Goal: Transaction & Acquisition: Purchase product/service

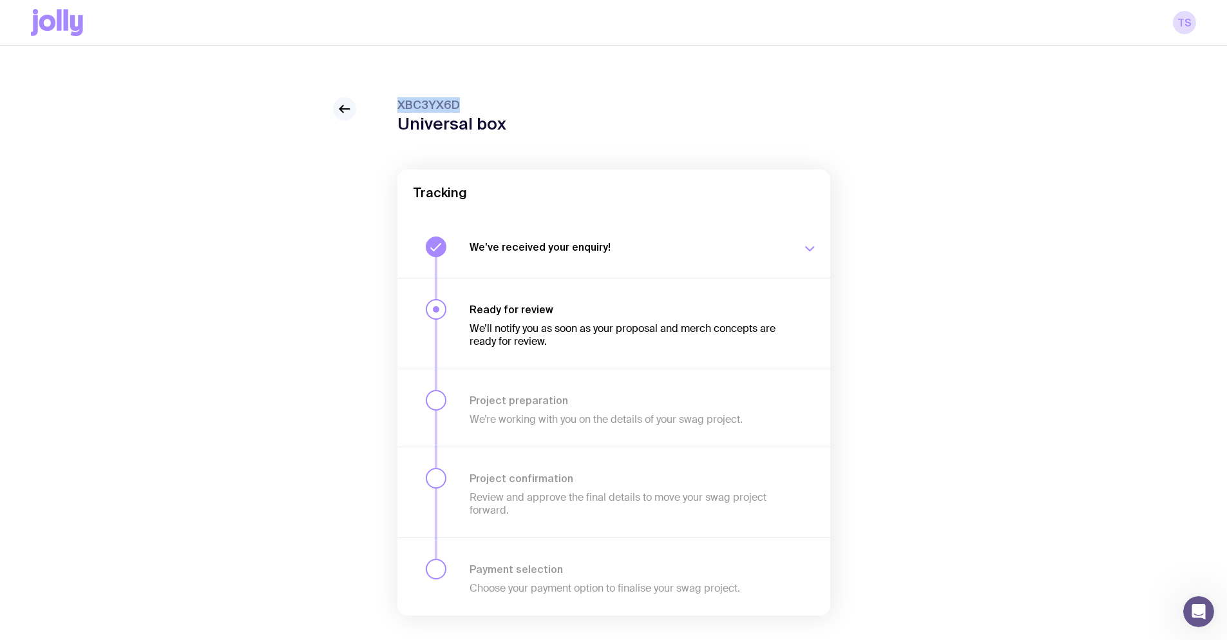
click at [349, 107] on icon at bounding box center [344, 108] width 15 height 15
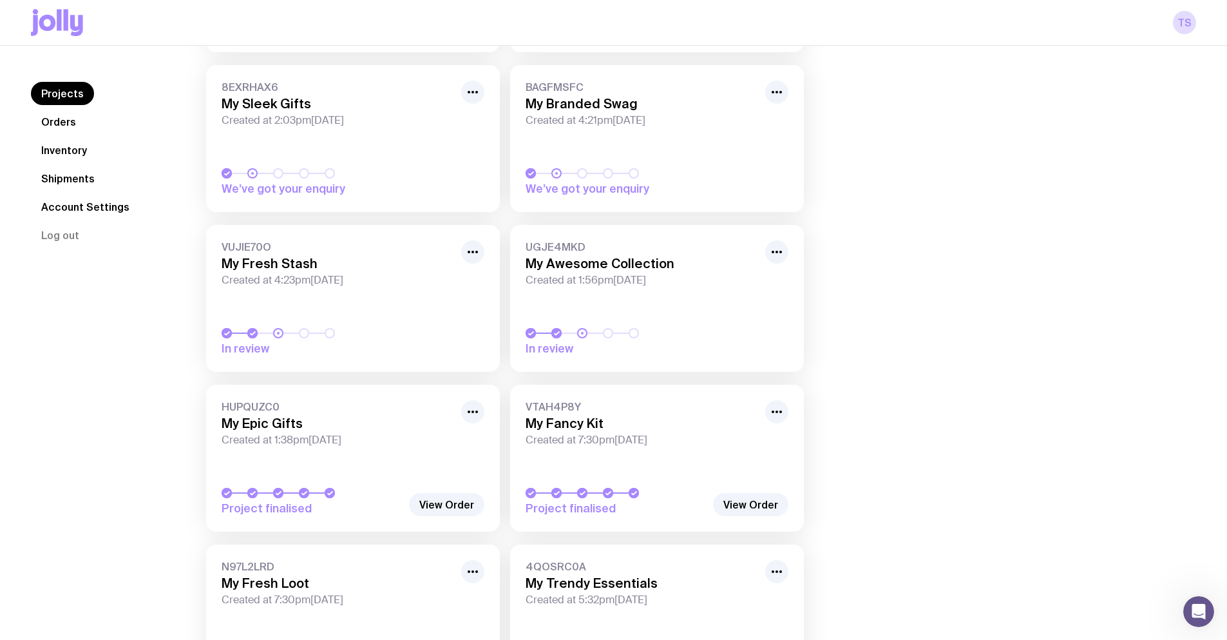
scroll to position [193, 0]
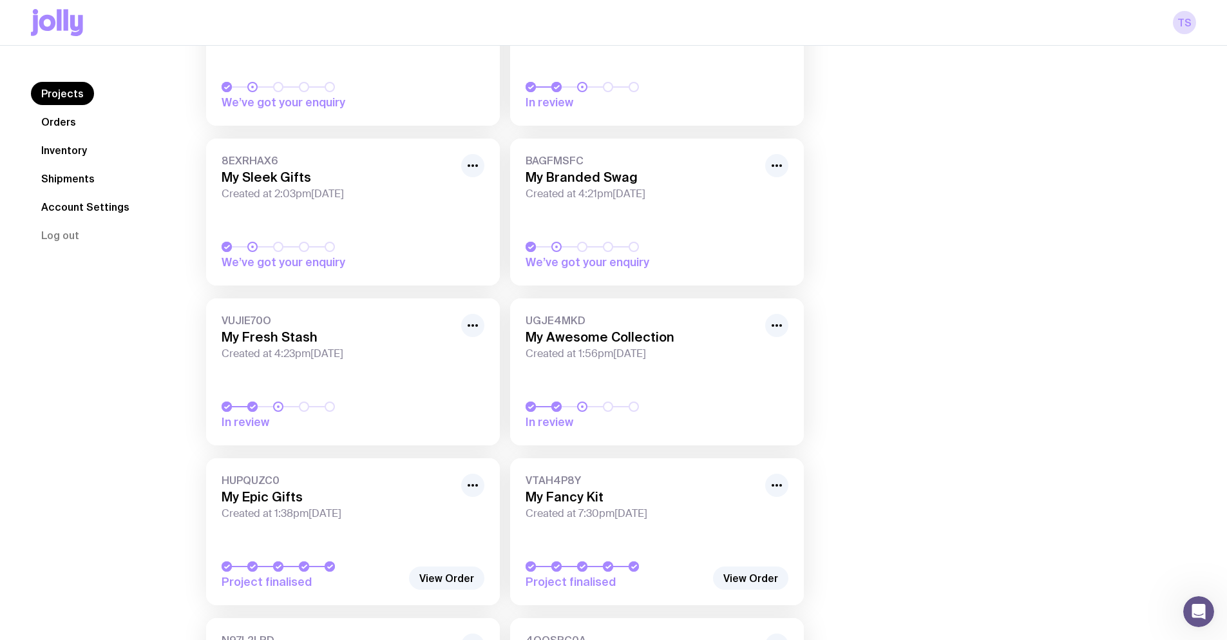
click at [61, 173] on link "Shipments" at bounding box center [68, 178] width 74 height 23
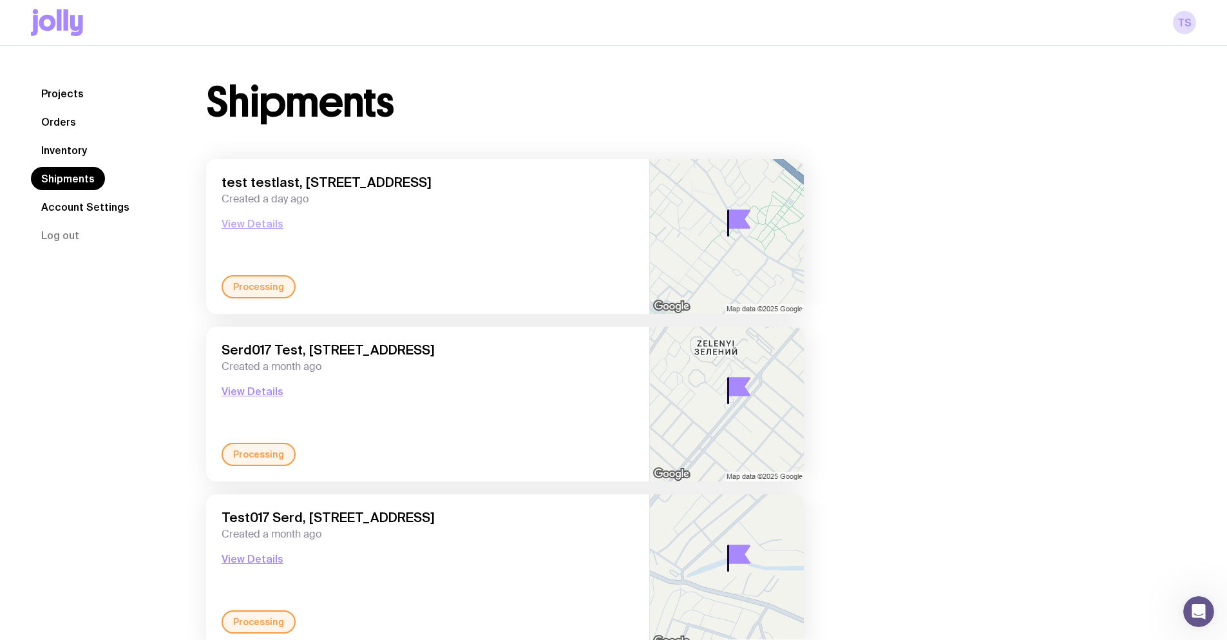
click at [254, 221] on button "View Details" at bounding box center [253, 223] width 62 height 15
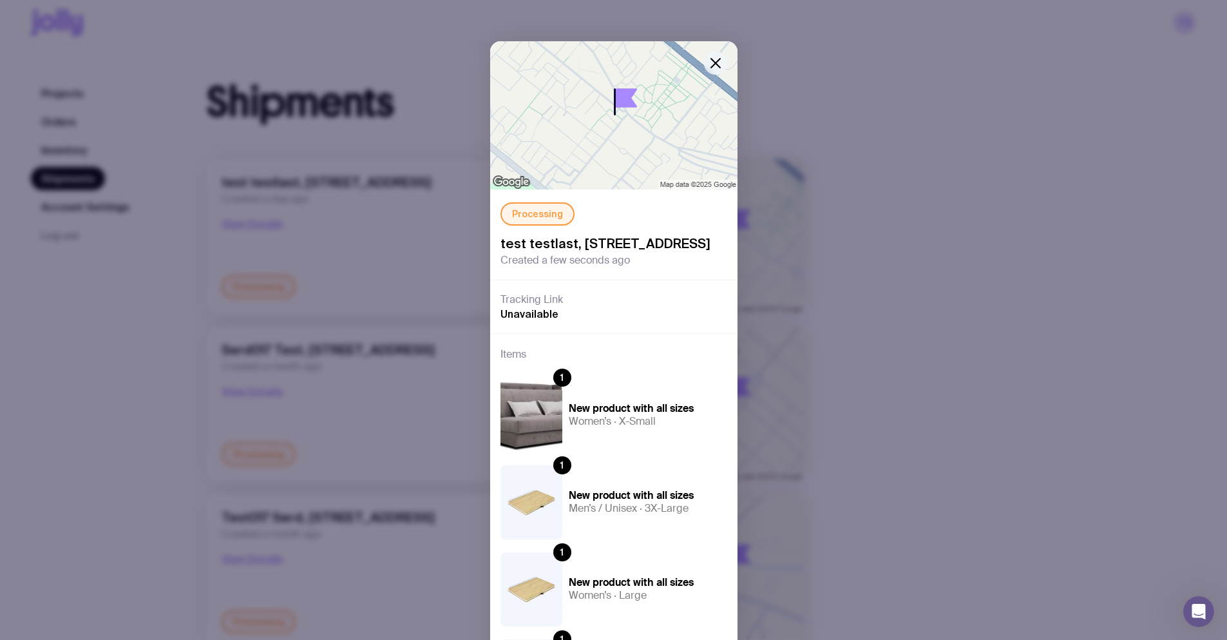
click at [715, 63] on icon "button" at bounding box center [715, 62] width 15 height 15
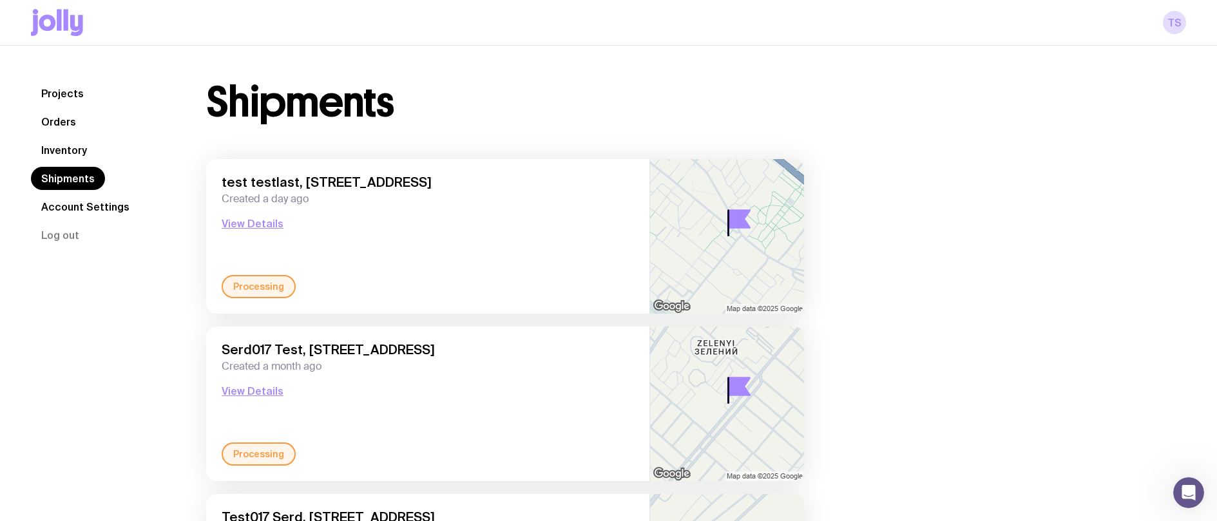
click at [67, 20] on icon at bounding box center [66, 19] width 5 height 21
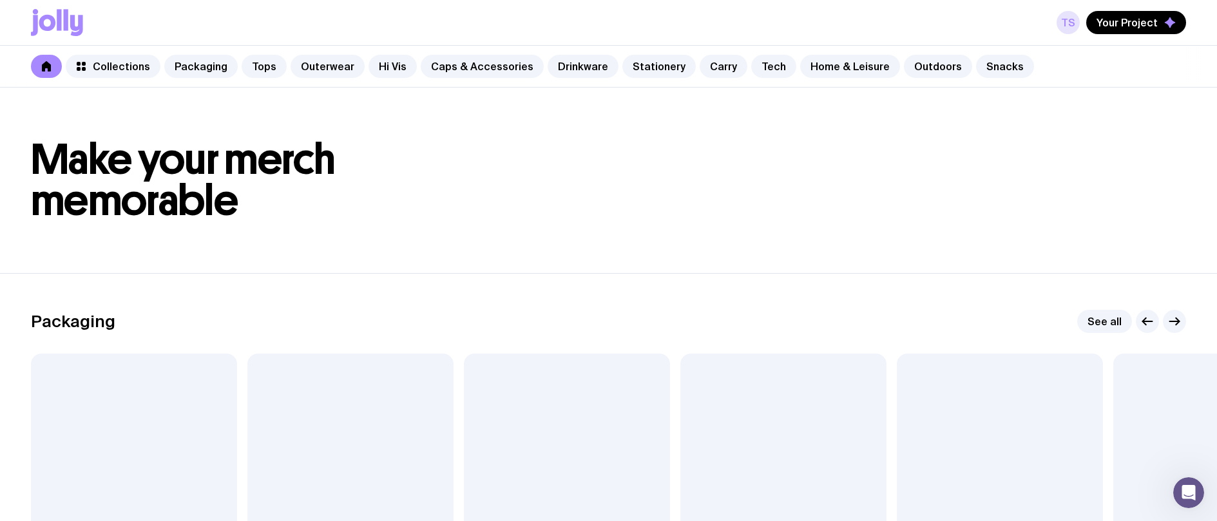
click at [1075, 21] on link "TS" at bounding box center [1068, 22] width 23 height 23
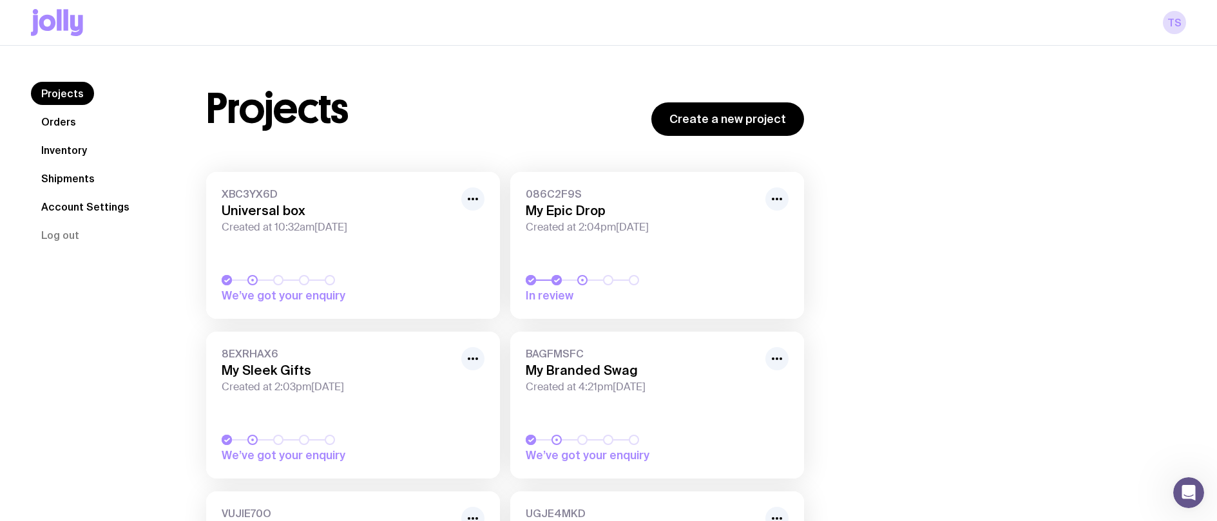
click at [95, 203] on link "Account Settings" at bounding box center [85, 206] width 109 height 23
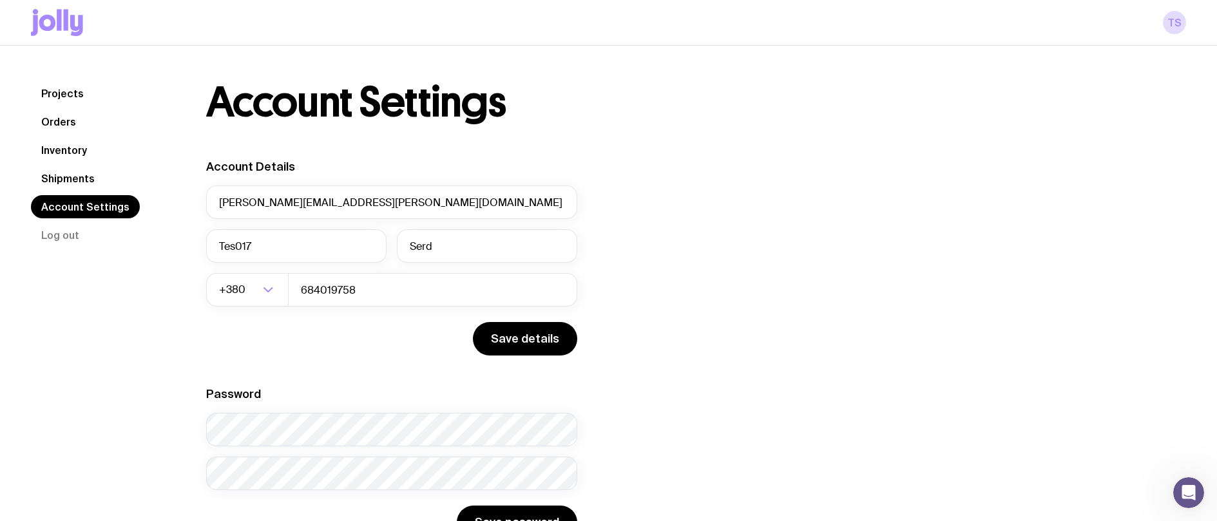
click at [68, 175] on link "Shipments" at bounding box center [68, 178] width 74 height 23
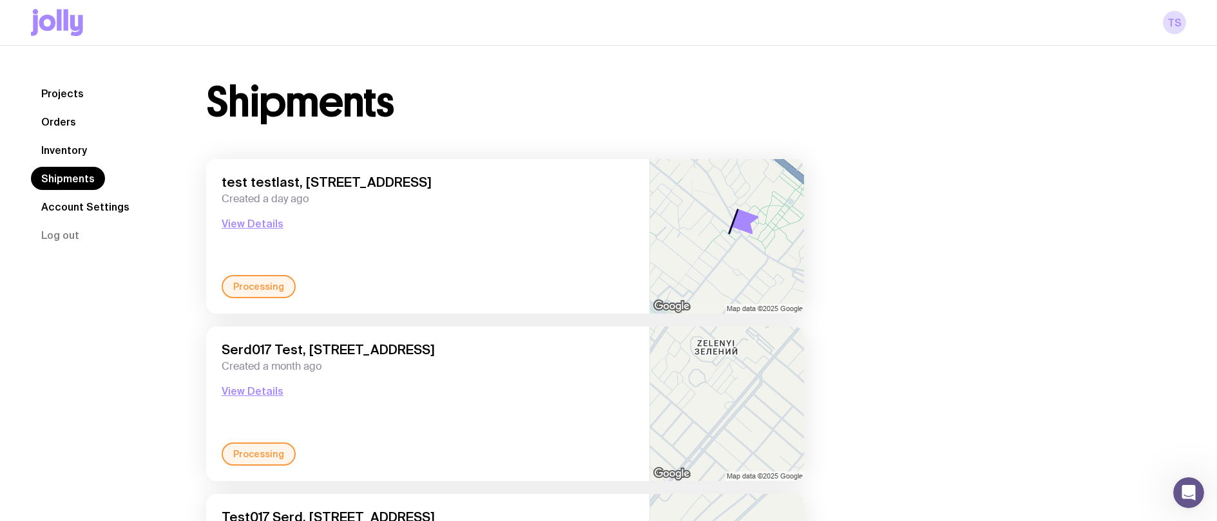
click at [108, 147] on nav "Projects Orders Inventory Shipments Account Settings Log out" at bounding box center [103, 164] width 144 height 165
click at [60, 149] on link "Inventory" at bounding box center [64, 150] width 66 height 23
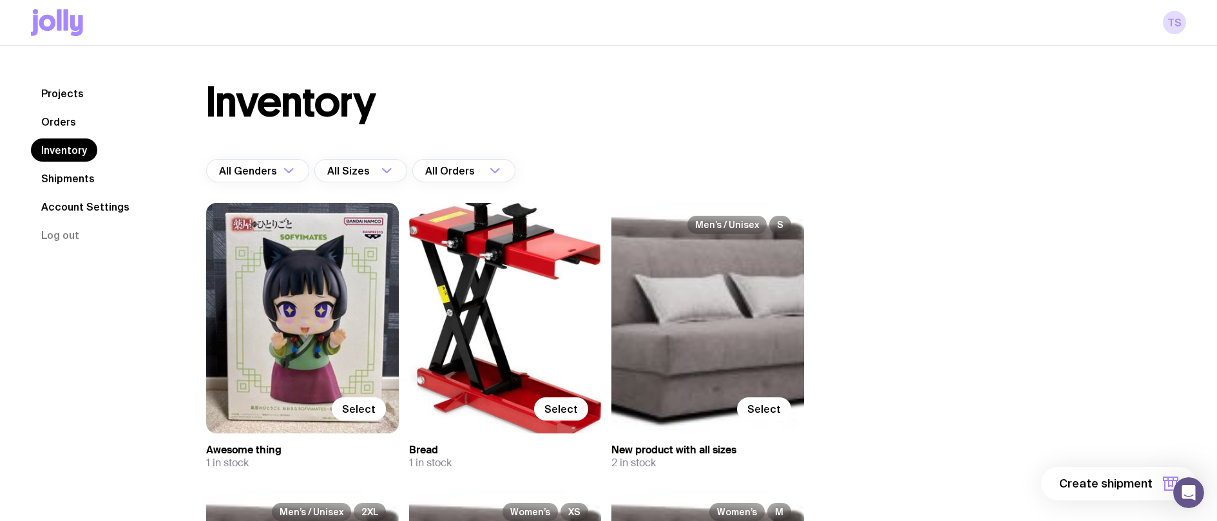
click at [73, 120] on link "Orders" at bounding box center [58, 121] width 55 height 23
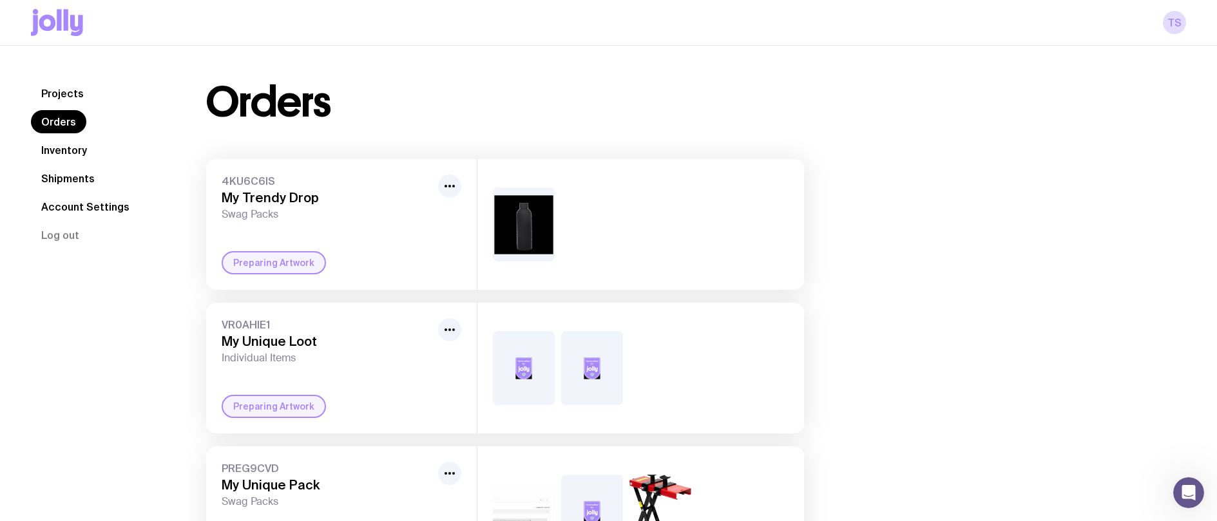
click at [72, 95] on link "Projects" at bounding box center [62, 93] width 63 height 23
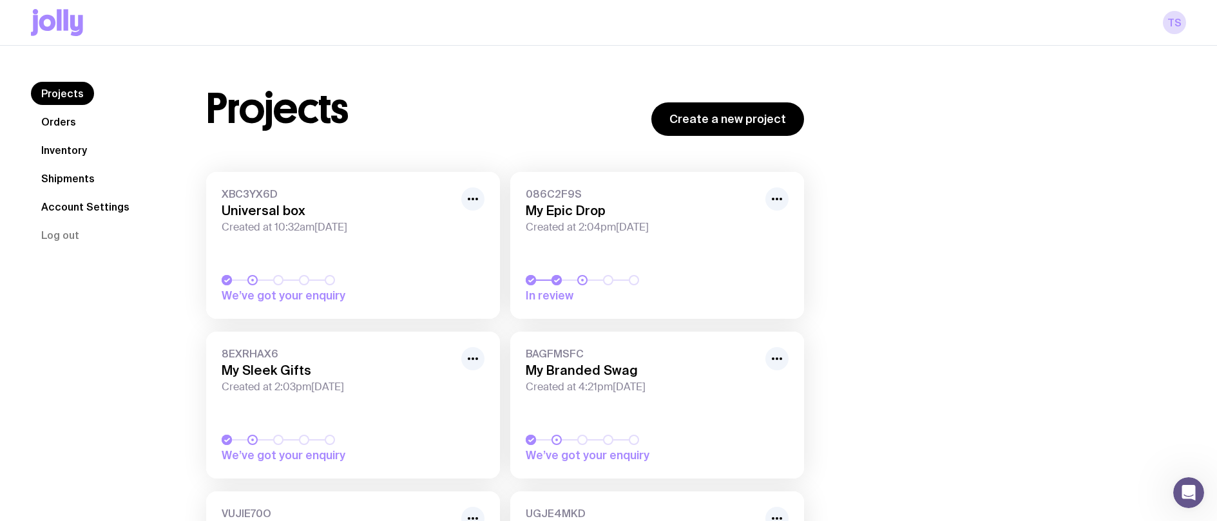
click at [369, 213] on h3 "Universal box" at bounding box center [338, 210] width 232 height 15
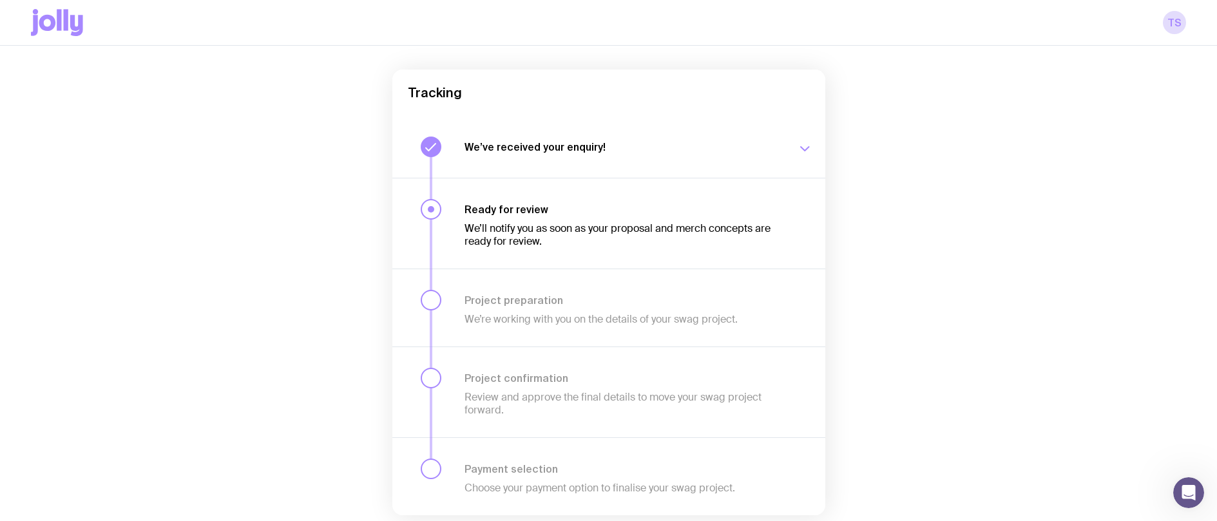
scroll to position [146, 0]
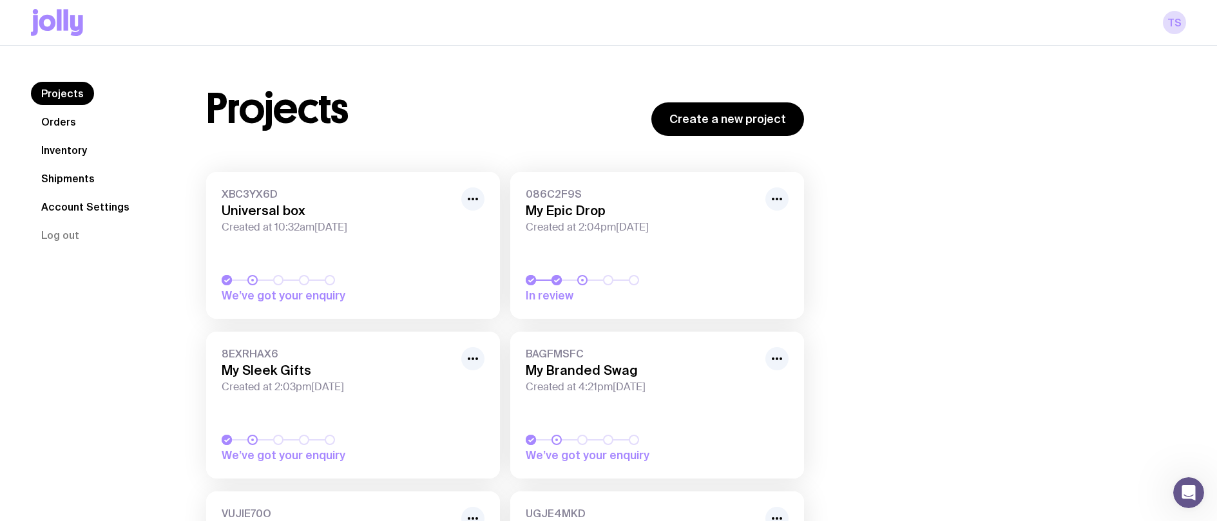
click at [470, 186] on link "XBC3YX6D Universal box Created at 10:32am[DATE] We’ve got your enquiry" at bounding box center [353, 245] width 294 height 147
click at [65, 148] on link "Inventory" at bounding box center [64, 150] width 66 height 23
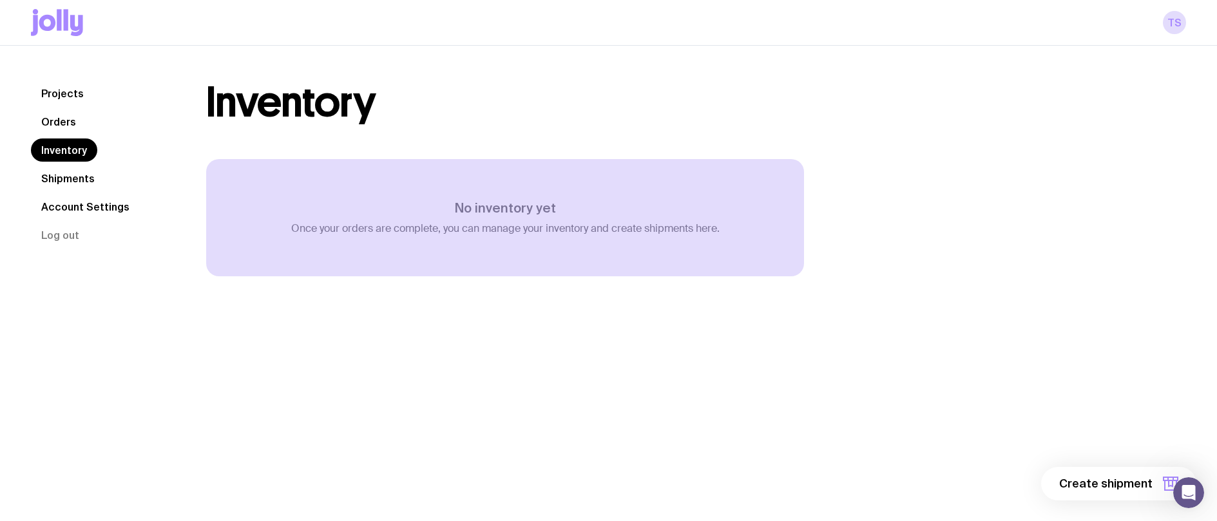
click at [57, 122] on link "Orders" at bounding box center [58, 121] width 55 height 23
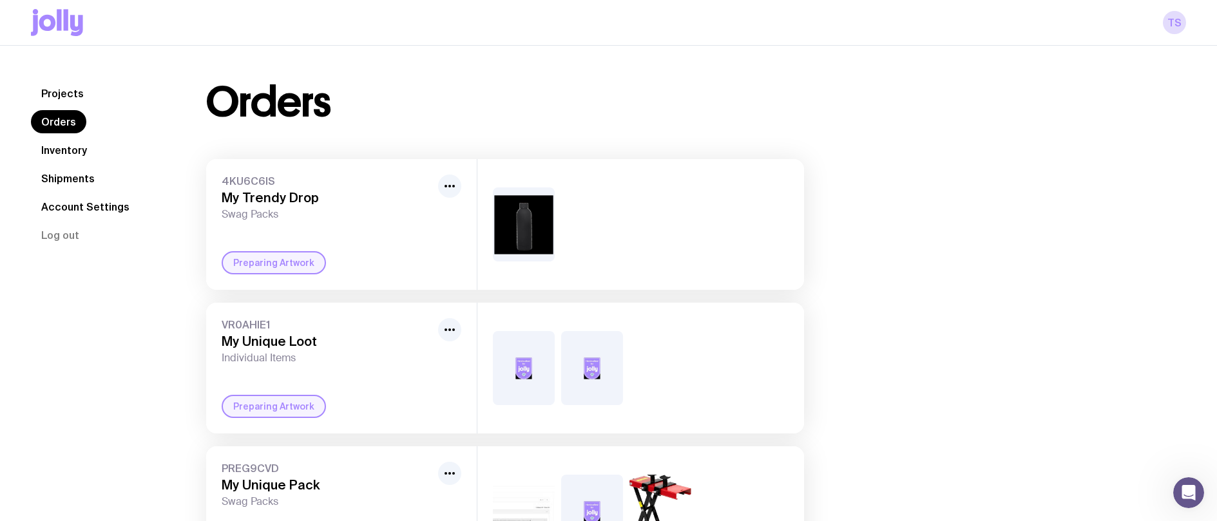
click at [260, 184] on span "4KU6C6IS" at bounding box center [327, 181] width 211 height 13
click at [448, 183] on icon "button" at bounding box center [449, 185] width 15 height 15
click at [386, 177] on span "4KU6C6IS" at bounding box center [327, 181] width 211 height 13
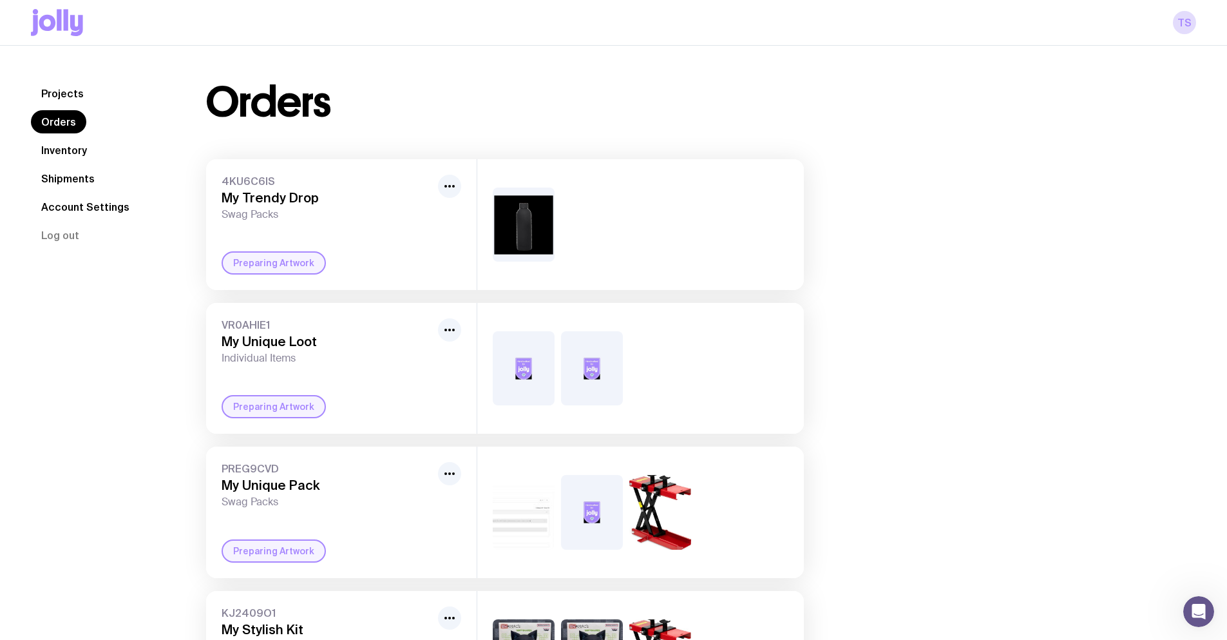
click at [67, 91] on link "Projects" at bounding box center [62, 93] width 63 height 23
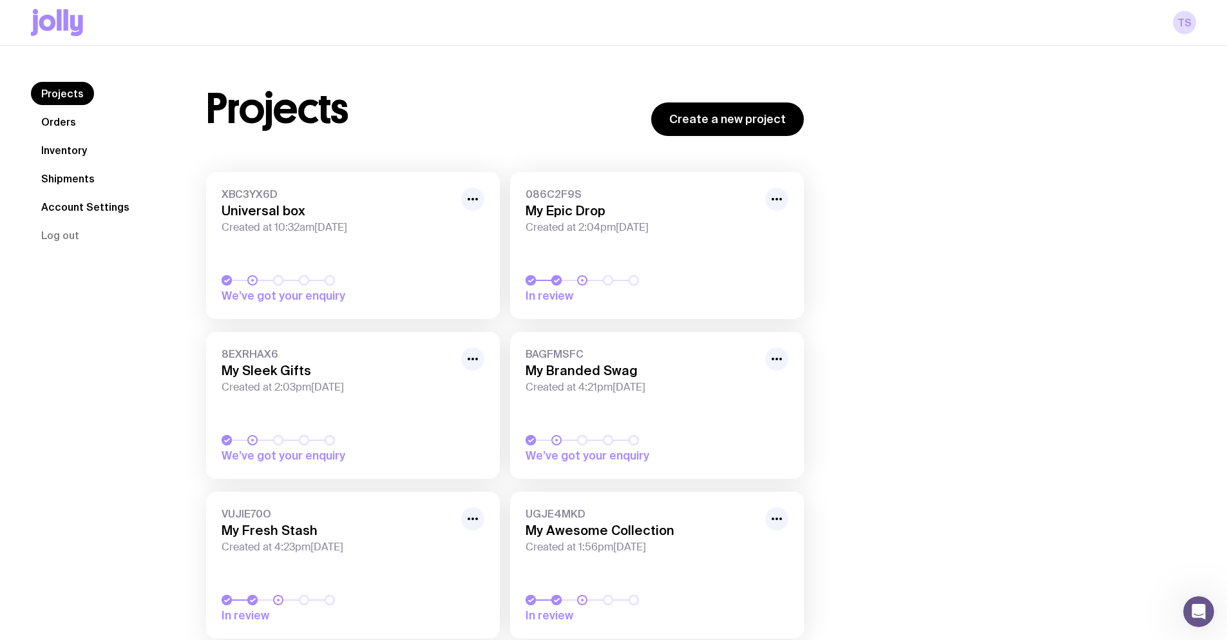
click at [341, 218] on h3 "Universal box" at bounding box center [338, 210] width 232 height 15
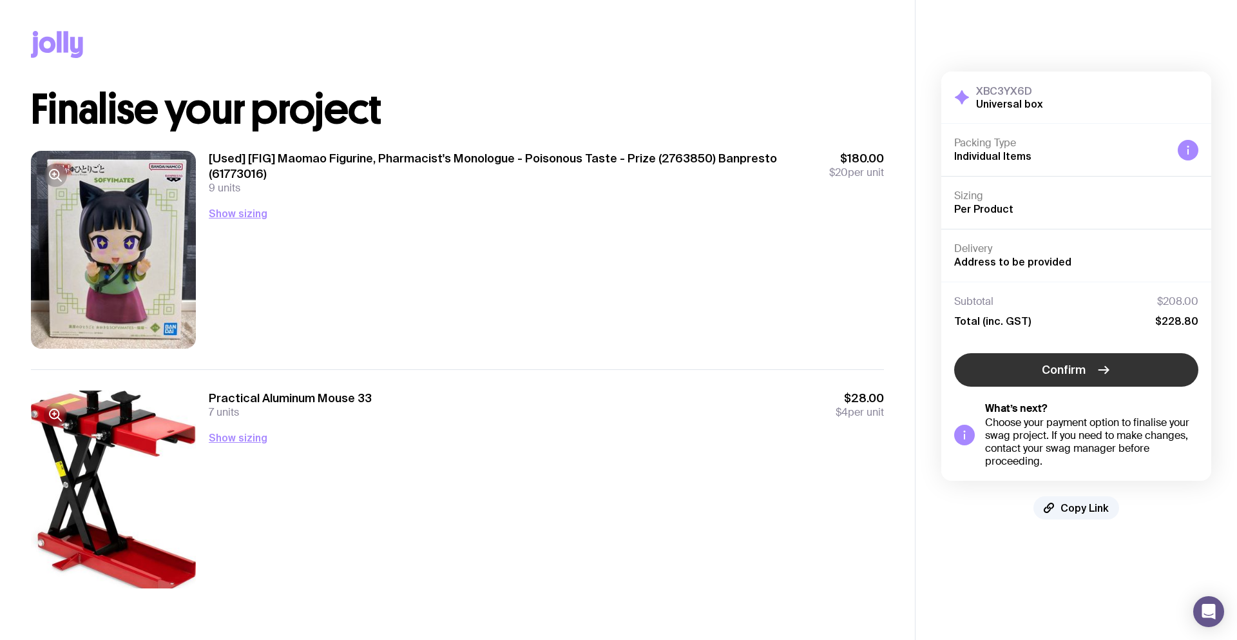
click at [1082, 366] on span "Confirm" at bounding box center [1064, 369] width 44 height 15
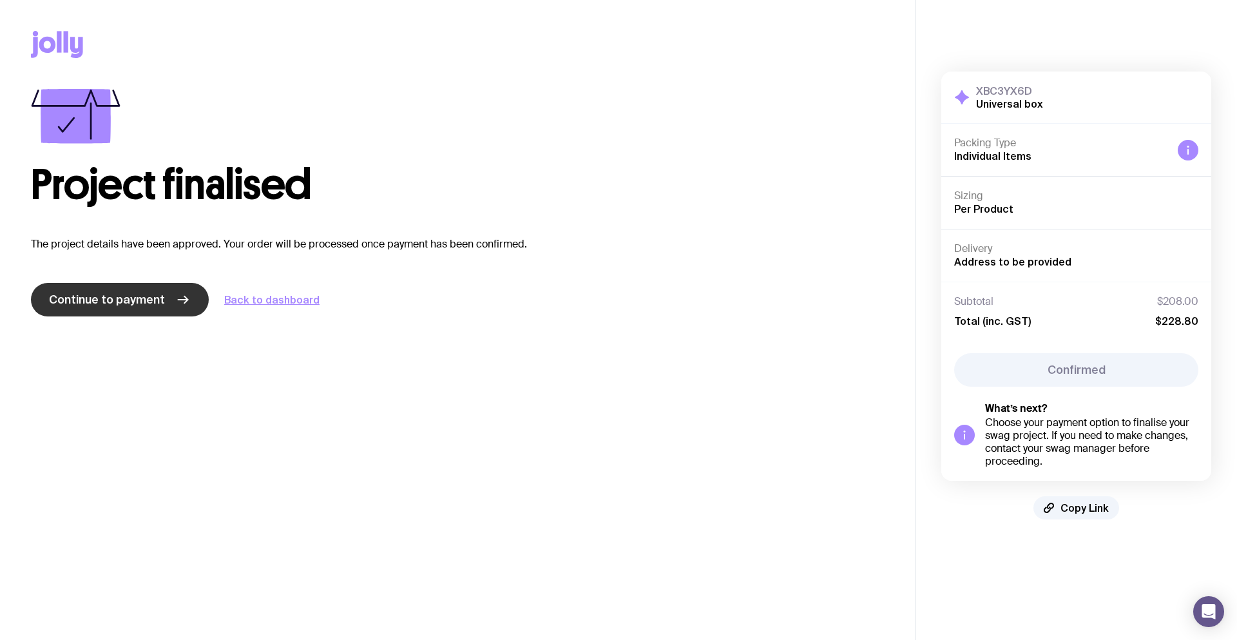
click at [160, 307] on link "Continue to payment" at bounding box center [120, 300] width 178 height 34
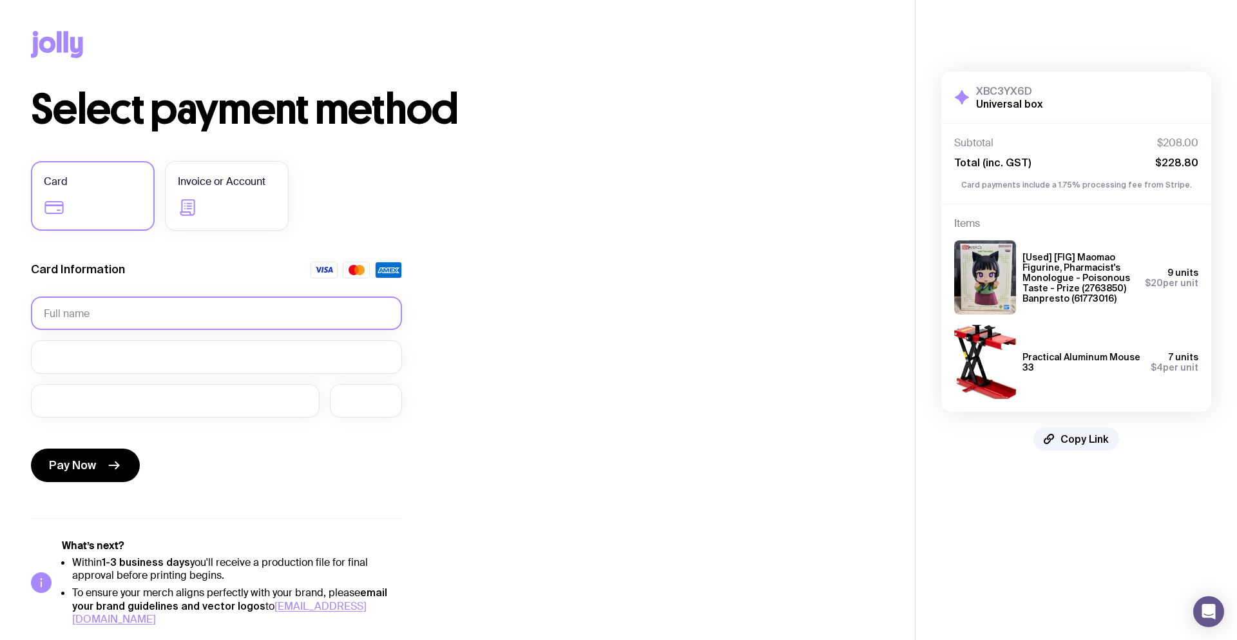
click at [99, 314] on input "text" at bounding box center [216, 313] width 371 height 34
type input "Test"
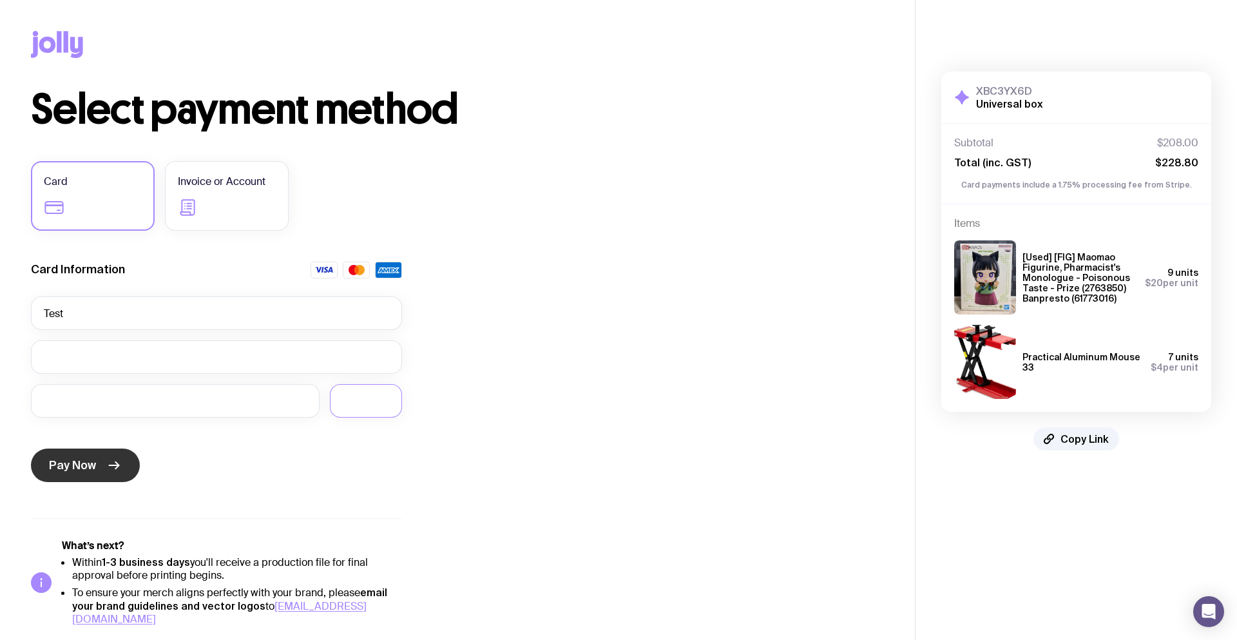
click at [109, 461] on icon "submit" at bounding box center [113, 464] width 15 height 15
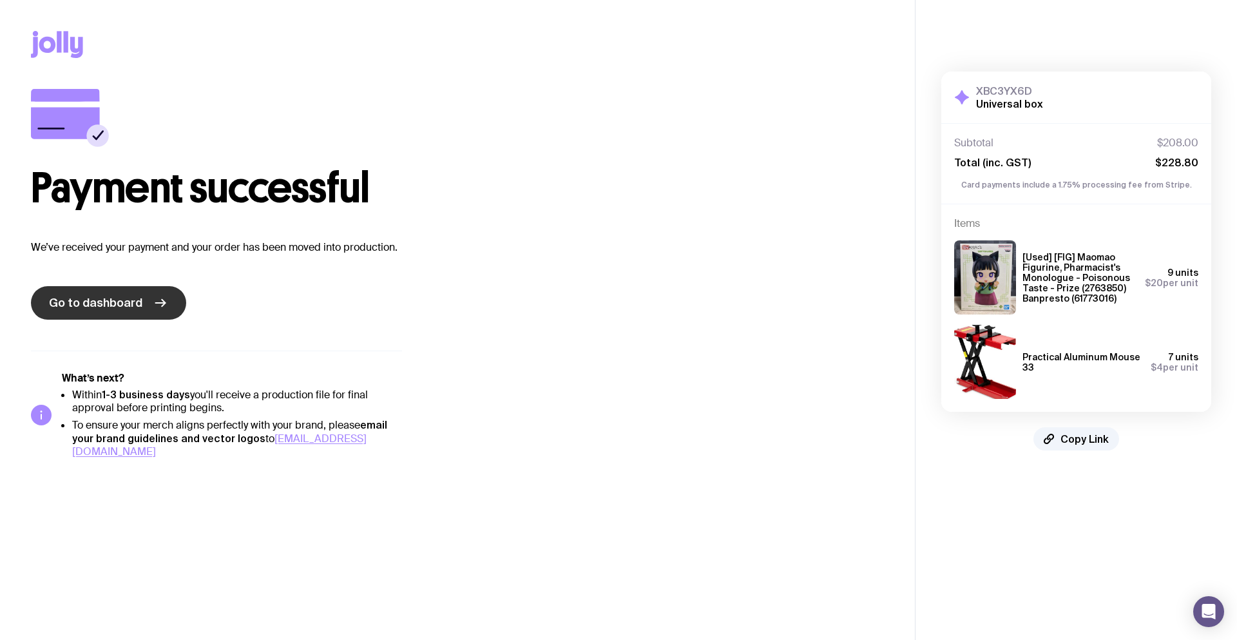
click at [105, 309] on span "Go to dashboard" at bounding box center [95, 302] width 93 height 15
